Goal: Information Seeking & Learning: Find contact information

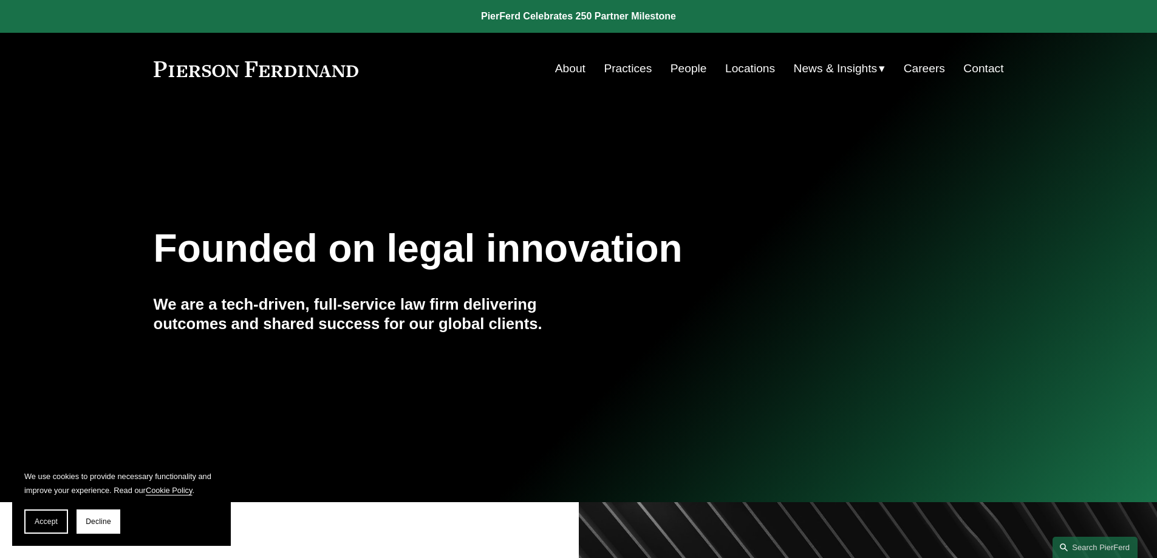
click at [681, 67] on link "People" at bounding box center [688, 68] width 36 height 23
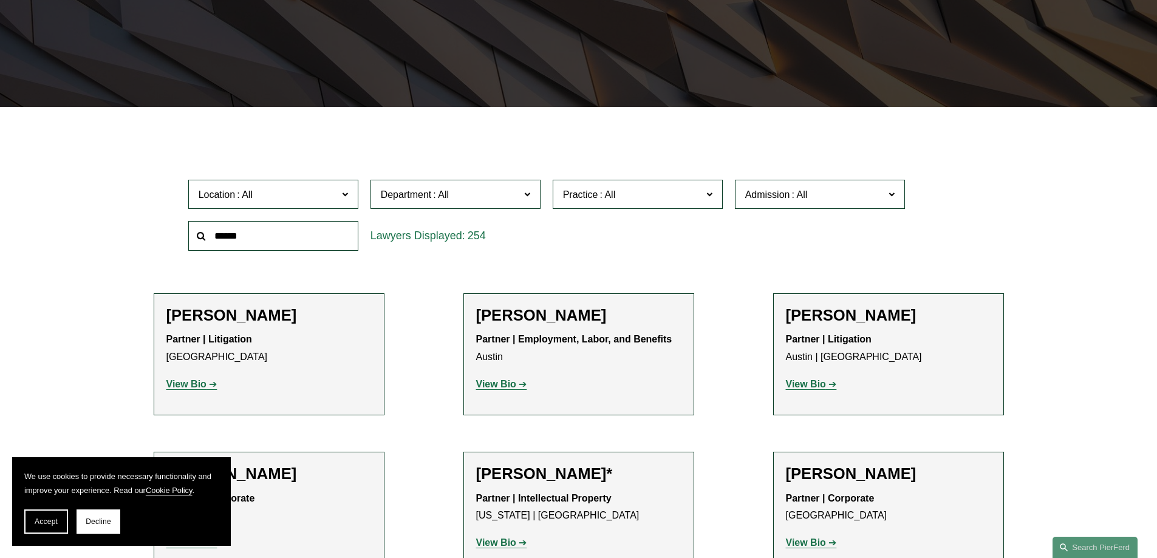
scroll to position [425, 0]
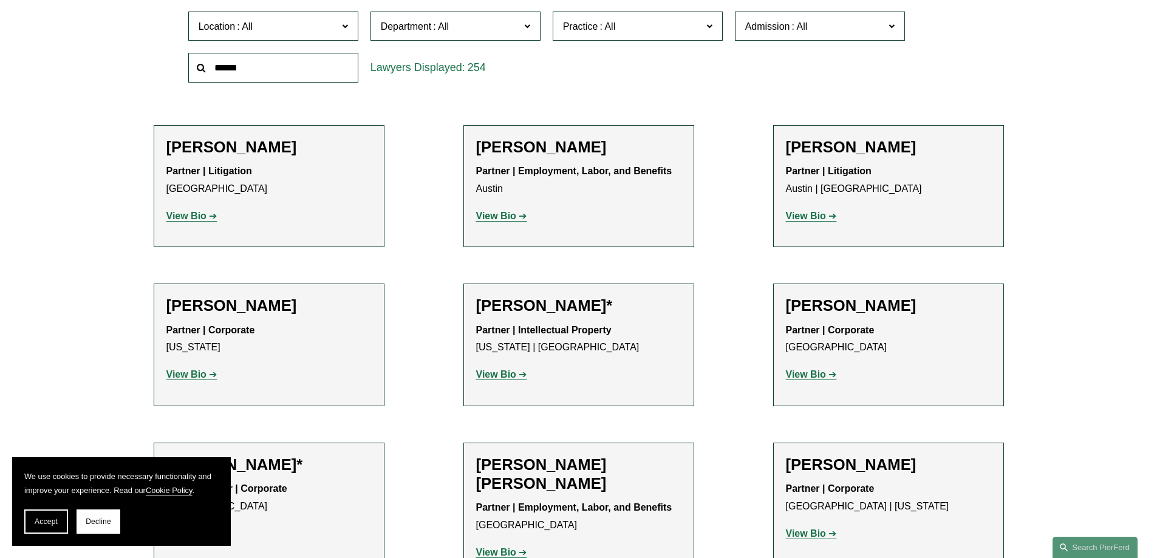
click at [343, 27] on span at bounding box center [344, 26] width 6 height 16
click at [344, 27] on span at bounding box center [344, 26] width 6 height 16
click at [0, 0] on link "[GEOGRAPHIC_DATA]" at bounding box center [0, 0] width 0 height 0
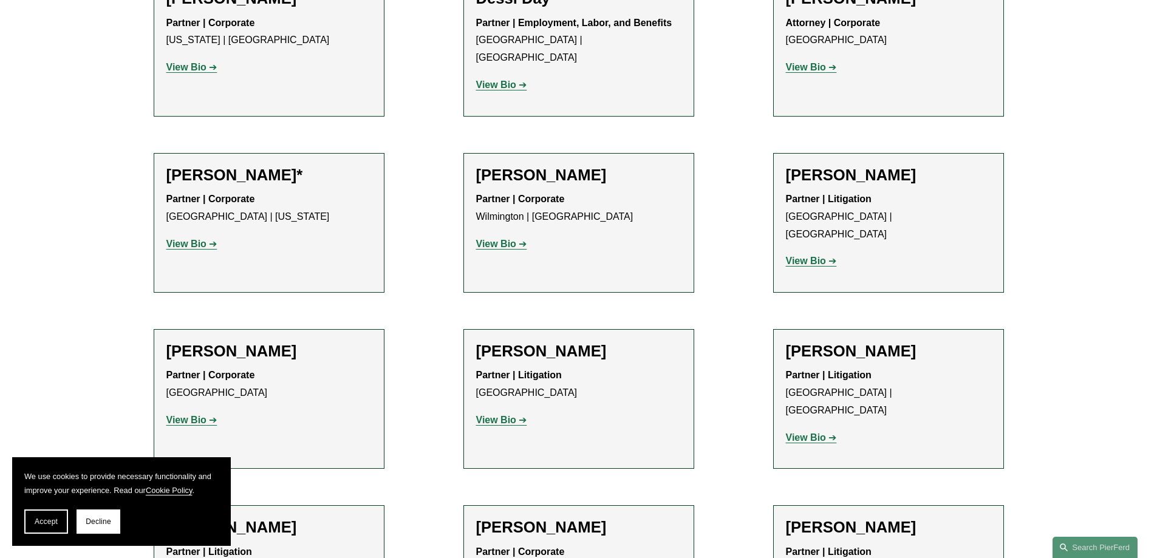
scroll to position [789, 0]
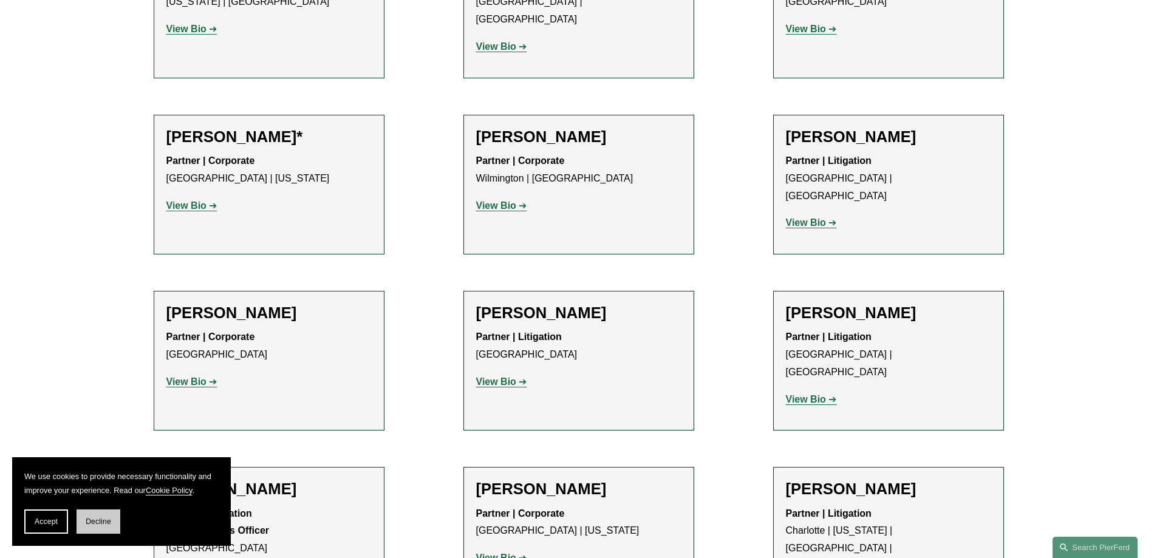
click at [102, 531] on button "Decline" at bounding box center [99, 521] width 44 height 24
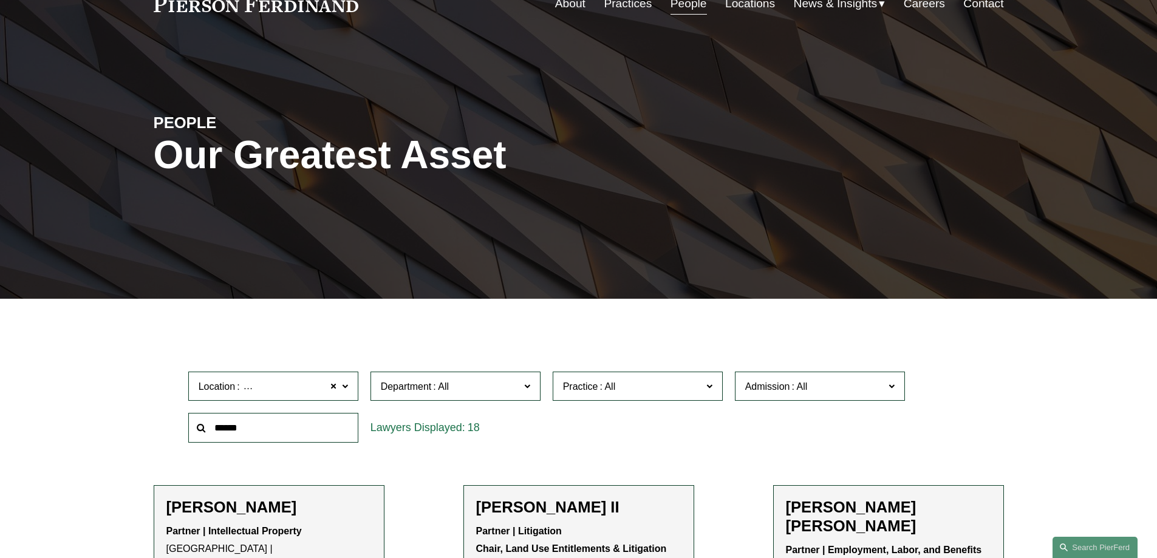
scroll to position [182, 0]
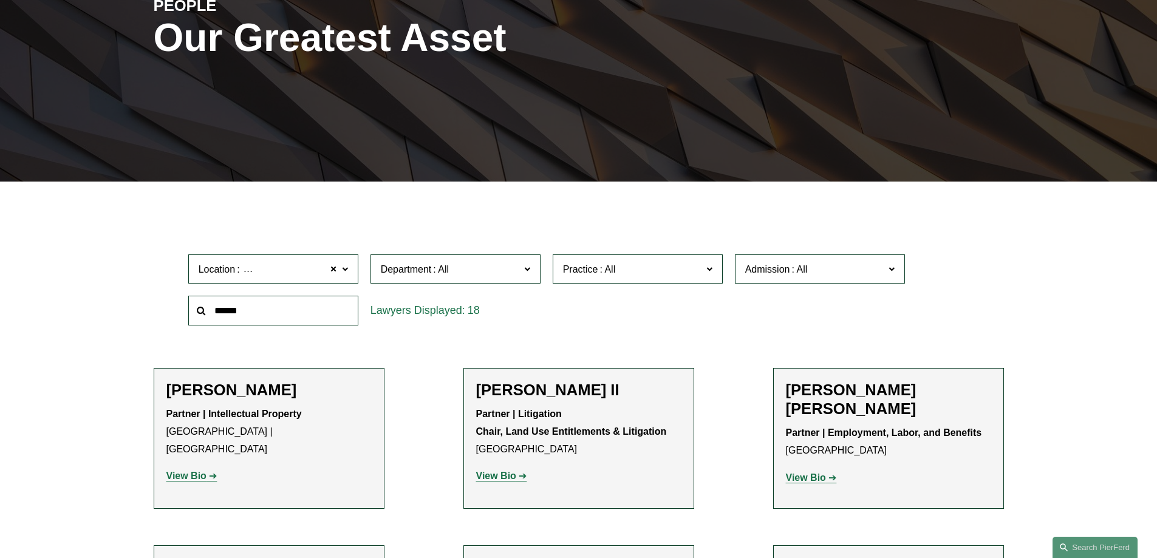
click at [704, 267] on label "Practice" at bounding box center [638, 269] width 170 height 30
click at [0, 0] on link "Cyber, Privacy & Technology" at bounding box center [0, 0] width 0 height 0
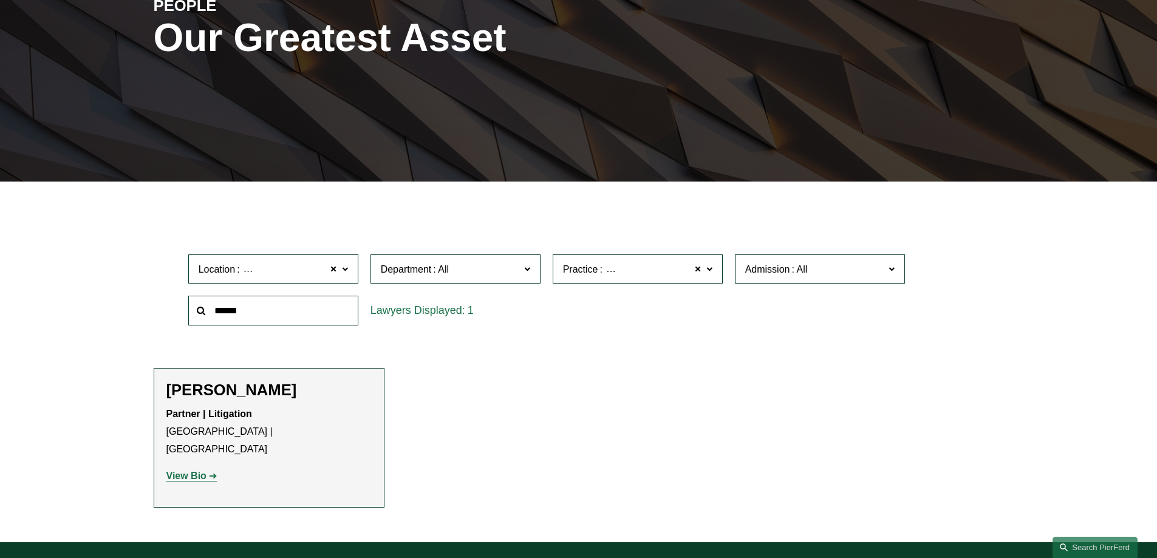
click at [184, 471] on strong "View Bio" at bounding box center [186, 476] width 40 height 10
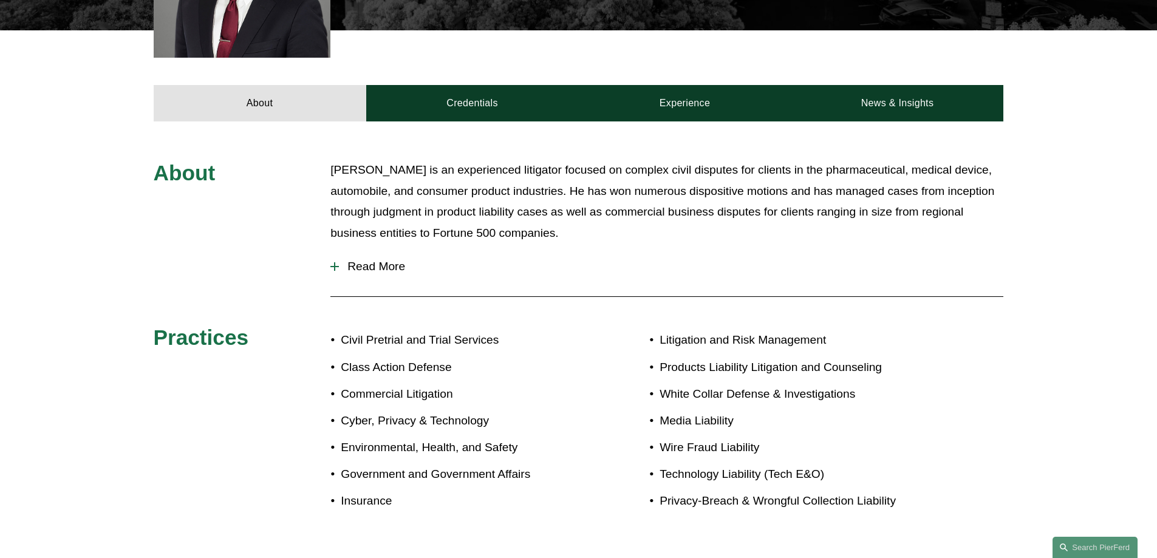
scroll to position [486, 0]
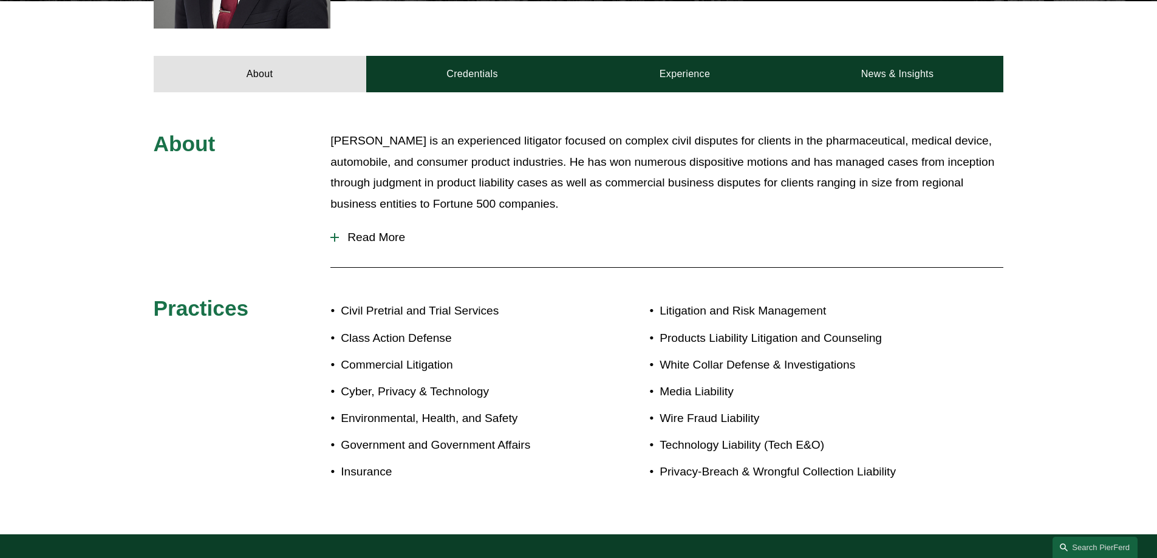
click at [744, 472] on p "Privacy-Breach & Wrongful Collection Liability" at bounding box center [795, 472] width 273 height 21
click at [817, 471] on p "Privacy-Breach & Wrongful Collection Liability" at bounding box center [795, 472] width 273 height 21
click at [965, 470] on div "About David Mesa is an experienced litigator focused on complex civil disputes …" at bounding box center [578, 314] width 1157 height 366
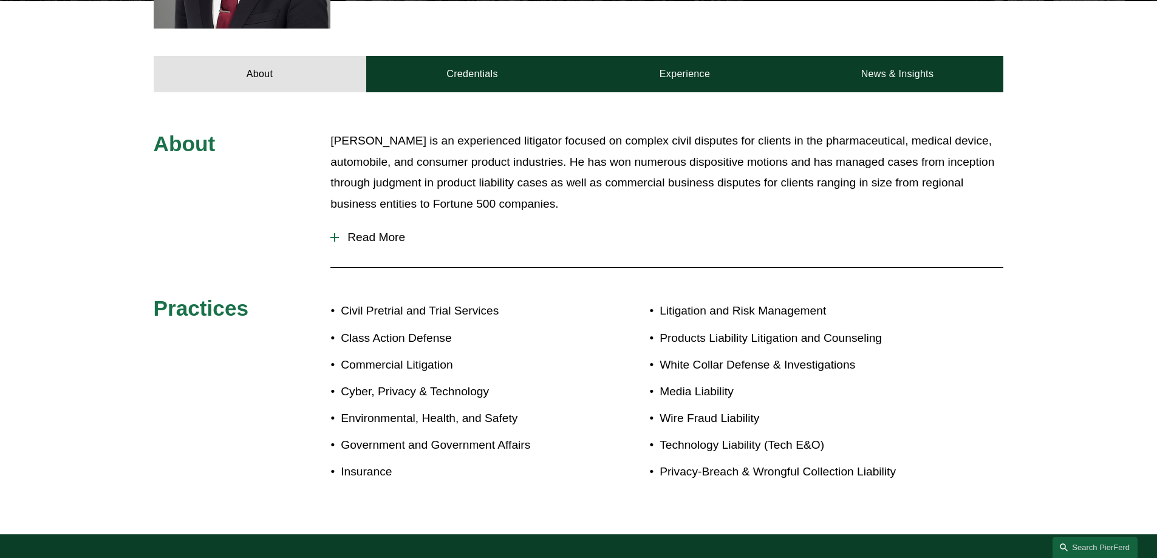
click at [362, 236] on span "Read More" at bounding box center [671, 237] width 664 height 13
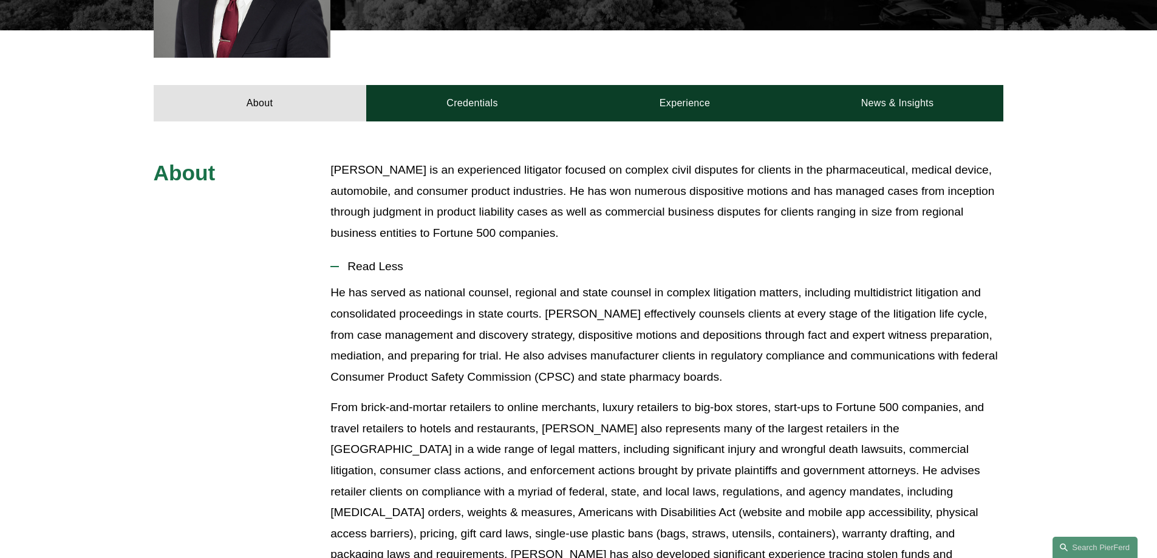
scroll to position [425, 0]
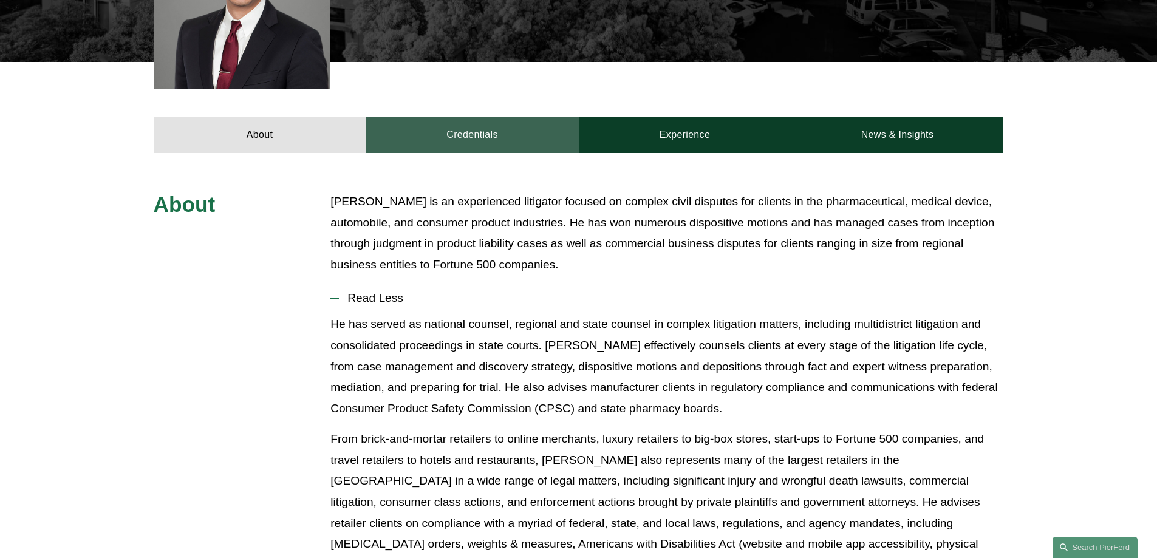
click at [474, 136] on link "Credentials" at bounding box center [472, 135] width 213 height 36
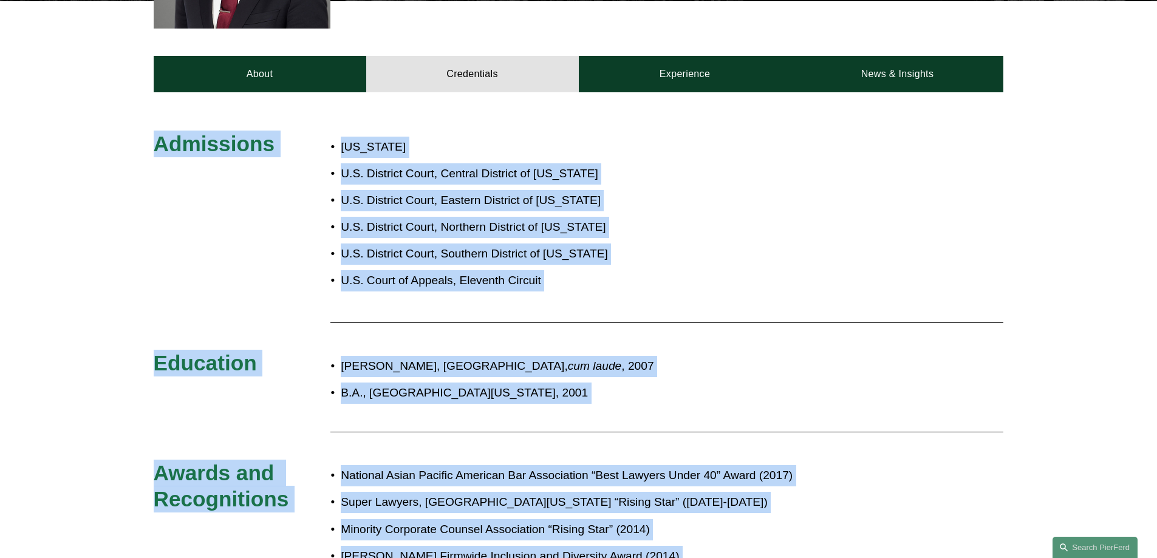
click at [696, 273] on div "Admissions California U.S. District Court, Central District of California U.S. …" at bounding box center [578, 496] width 1157 height 731
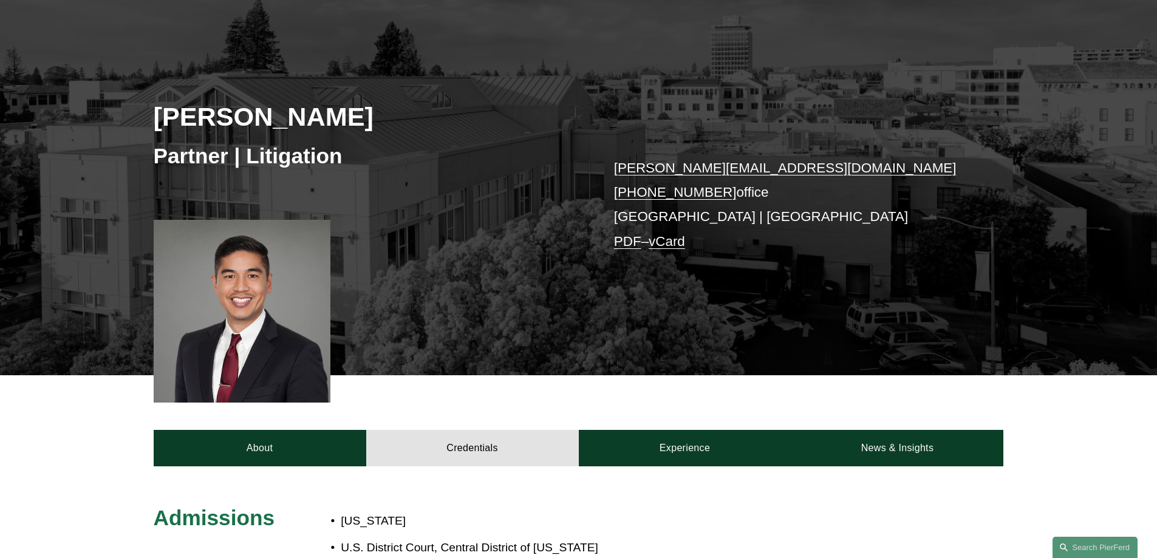
scroll to position [0, 0]
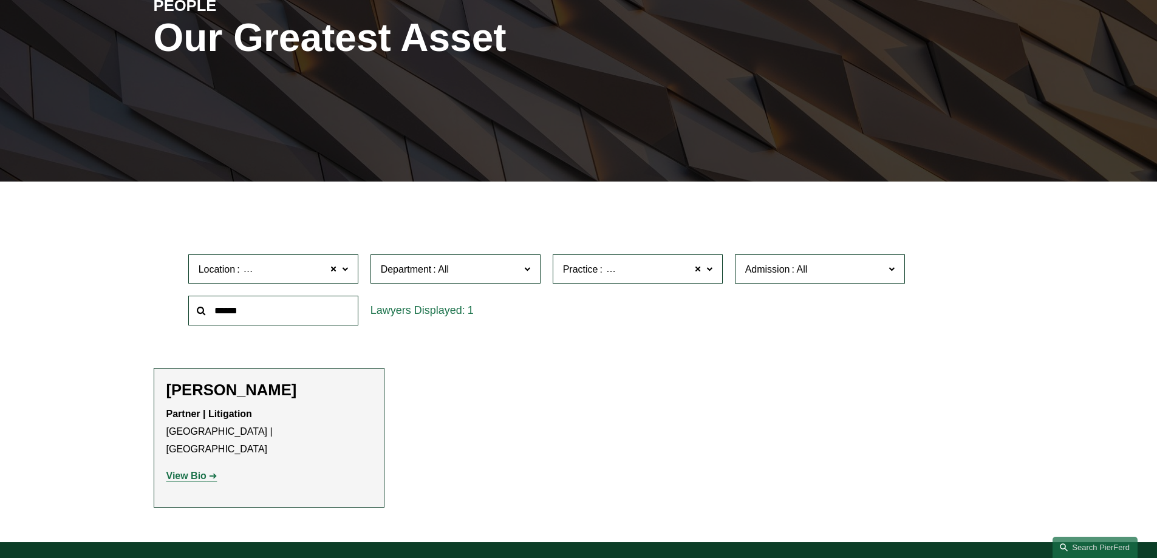
scroll to position [182, 0]
click at [528, 269] on span at bounding box center [526, 269] width 6 height 16
click at [675, 399] on ul "Filter Location Los Angeles Los Angeles All Atlanta Austin Boston Charlotte Chi…" at bounding box center [577, 360] width 919 height 296
